Goal: Task Accomplishment & Management: Manage account settings

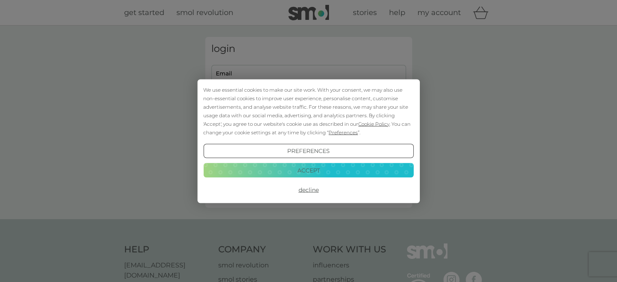
drag, startPoint x: 315, startPoint y: 133, endPoint x: 318, endPoint y: 131, distance: 4.2
click at [316, 132] on div "We use essential cookies to make our site work. With your consent, we may also …" at bounding box center [308, 110] width 210 height 51
click at [305, 169] on button "Accept" at bounding box center [308, 170] width 210 height 15
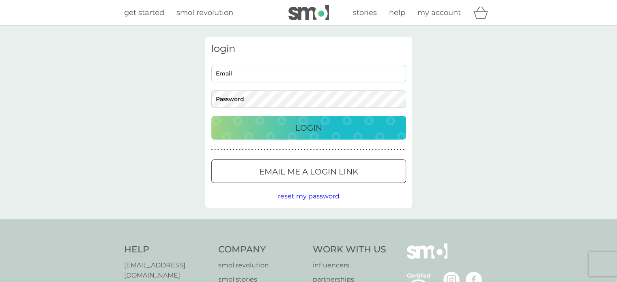
click at [274, 72] on input "Email" at bounding box center [308, 73] width 195 height 17
click at [464, 112] on div "login Email Password Login ● ● ● ● ● ● ● ● ● ● ● ● ● ● ● ● ● ● ● ● ● ● ● ● ● ● …" at bounding box center [308, 123] width 617 height 194
click at [255, 69] on input "Email" at bounding box center [308, 73] width 195 height 17
type input "[EMAIL_ADDRESS][DOMAIN_NAME]"
click at [302, 168] on div at bounding box center [308, 172] width 29 height 9
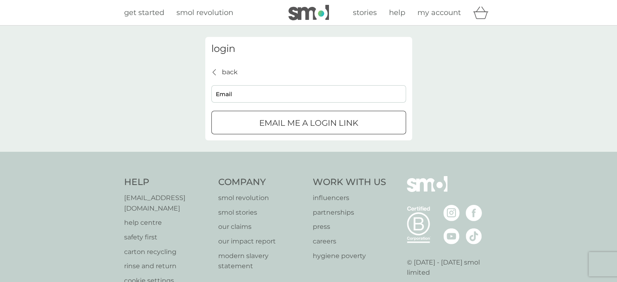
click at [262, 96] on input "Email" at bounding box center [308, 93] width 195 height 17
type input "[EMAIL_ADDRESS][DOMAIN_NAME]"
click at [286, 122] on p "Email me a login link" at bounding box center [308, 122] width 99 height 13
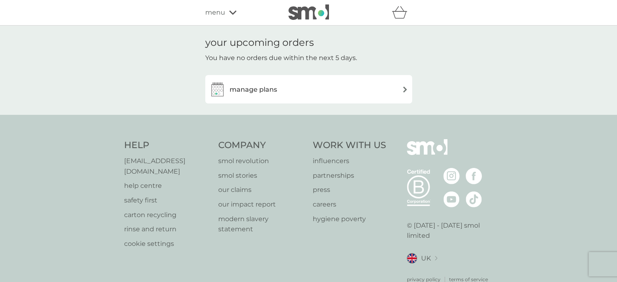
click at [298, 86] on div "manage plans" at bounding box center [308, 89] width 199 height 16
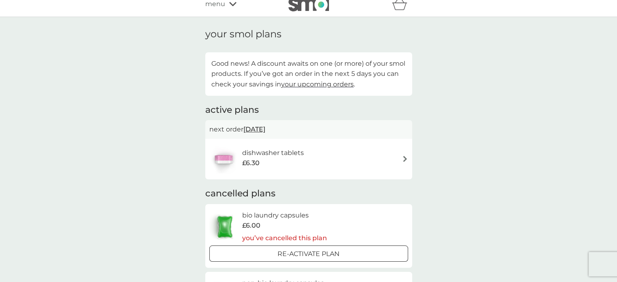
scroll to position [13, 0]
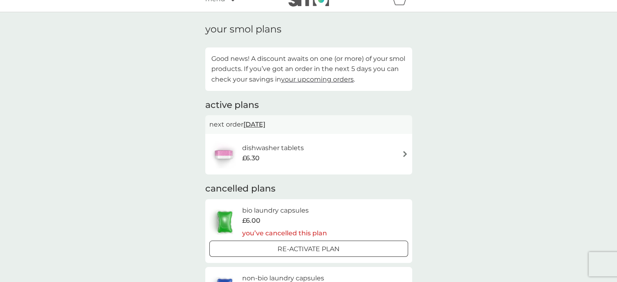
click at [378, 151] on div "dishwasher tablets £6.30" at bounding box center [308, 154] width 199 height 28
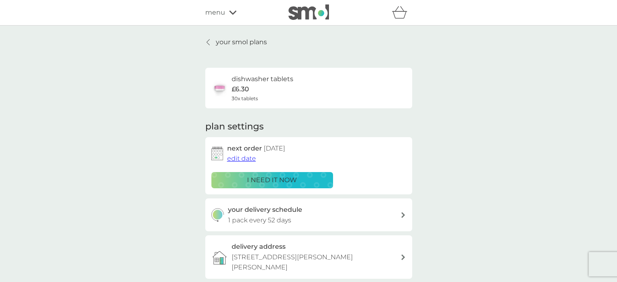
click at [226, 12] on div "menu" at bounding box center [239, 12] width 69 height 11
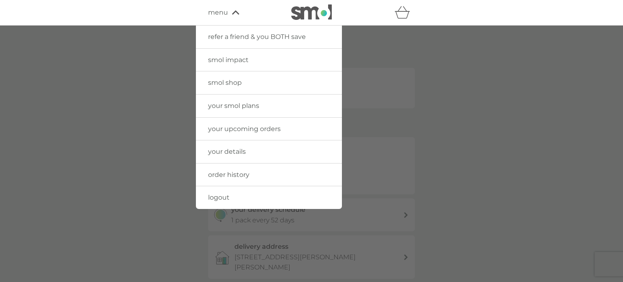
click at [225, 149] on span "your details" at bounding box center [227, 152] width 38 height 8
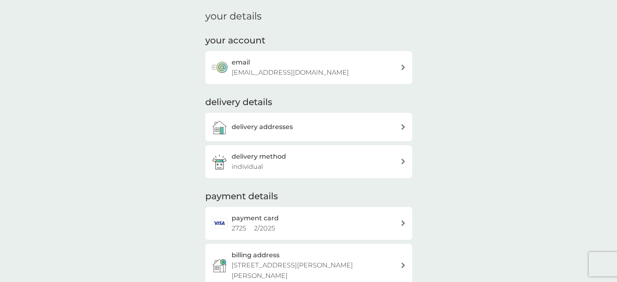
scroll to position [27, 0]
click at [266, 230] on span "2 / 2025" at bounding box center [264, 228] width 21 height 8
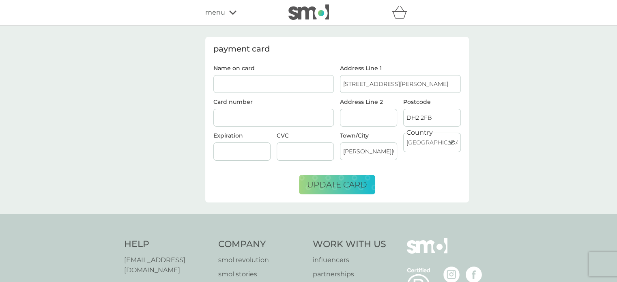
click at [297, 82] on input "Name on card" at bounding box center [273, 84] width 121 height 18
type input "[PERSON_NAME]"
click at [362, 180] on span "update card" at bounding box center [337, 185] width 60 height 10
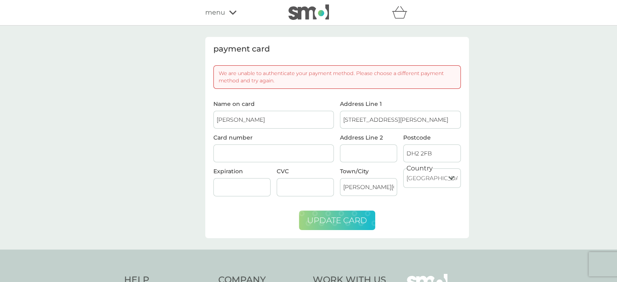
click at [489, 102] on div "payment card We are unable to authenticate your payment method. Please choose a…" at bounding box center [308, 138] width 617 height 224
